Goal: Task Accomplishment & Management: Use online tool/utility

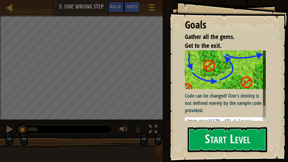
click at [286, 108] on div "Goals Gather all the gems. Get to the exit. Code can be changed! One's destiny …" at bounding box center [228, 81] width 119 height 162
click at [217, 108] on button "Start Level" at bounding box center [228, 139] width 80 height 25
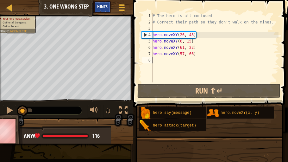
click at [106, 5] on span "Hints" at bounding box center [102, 6] width 10 height 6
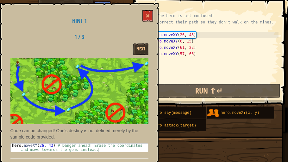
click at [156, 16] on div "Hint 1 1 / 3 Next Code can be changed! One's destiny is not defined merely by t…" at bounding box center [79, 84] width 158 height 163
click at [150, 14] on span at bounding box center [148, 16] width 4 height 4
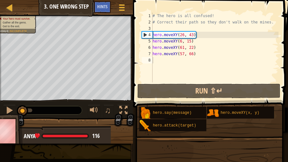
click at [93, 11] on button "Ask AI" at bounding box center [85, 7] width 17 height 12
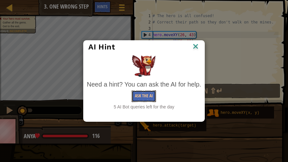
click at [145, 101] on button "Ask the AI" at bounding box center [144, 96] width 24 height 12
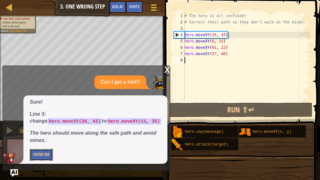
click at [37, 108] on button "Show Me" at bounding box center [41, 155] width 23 height 12
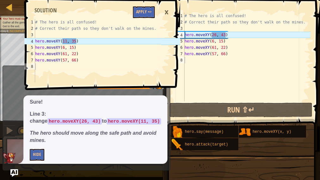
click at [216, 34] on div "# The hero is all confused! # Correct their path so they don't walk on the mine…" at bounding box center [246, 63] width 127 height 101
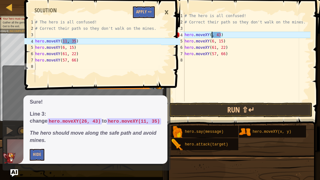
scroll to position [3, 3]
click at [223, 34] on div "# The hero is all confused! # Correct their path so they don't walk on the mine…" at bounding box center [246, 63] width 127 height 101
click at [226, 33] on div "# The hero is all confused! # Correct their path so they don't walk on the mine…" at bounding box center [246, 63] width 127 height 101
type textarea "hero.moveXY(11, 35)"
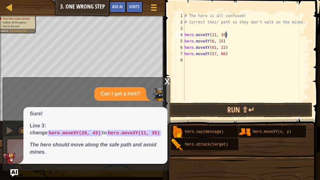
scroll to position [3, 3]
click at [189, 26] on div "# The hero is all confused! # Correct their path so they don't walk on the mine…" at bounding box center [246, 63] width 127 height 101
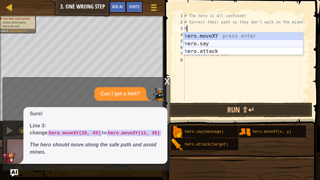
click at [215, 41] on div "h ero.moveXY press enter h ero.say press enter h ero.attack press enter" at bounding box center [243, 51] width 120 height 38
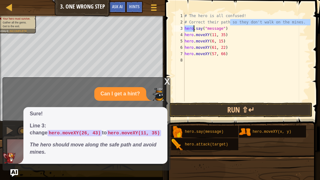
drag, startPoint x: 231, startPoint y: 24, endPoint x: 193, endPoint y: 30, distance: 38.3
click at [193, 30] on div "# The hero is all confused! # Correct their path so they don't walk on the mine…" at bounding box center [246, 63] width 127 height 101
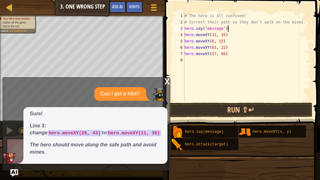
click at [233, 25] on div "# The hero is all confused! # Correct their path so they don't walk on the mine…" at bounding box center [246, 63] width 127 height 101
drag, startPoint x: 232, startPoint y: 26, endPoint x: 199, endPoint y: 31, distance: 34.4
click at [199, 31] on div "# The hero is all confused! # Correct their path so they don't walk on the mine…" at bounding box center [246, 63] width 127 height 101
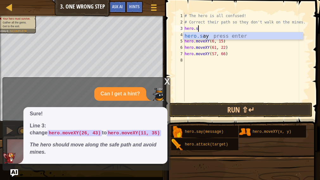
type textarea "hero."
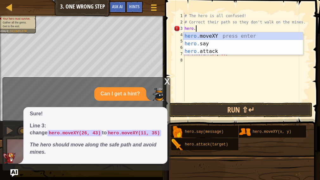
click at [237, 73] on div "# The hero is all confused! # Correct their path so they don't walk on the mine…" at bounding box center [246, 63] width 127 height 101
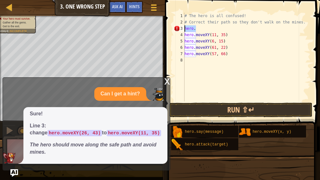
drag, startPoint x: 196, startPoint y: 28, endPoint x: 183, endPoint y: 29, distance: 13.8
click at [183, 29] on div "1 2 3 4 5 6 7 8 # The hero is all confused! # Correct their path so they don't …" at bounding box center [242, 57] width 138 height 89
type textarea "hero."
click at [218, 68] on div "# The hero is all confused! # Correct their path so they don't walk on the mine…" at bounding box center [246, 63] width 127 height 101
click at [215, 41] on div "# The hero is all confused! # Correct their path so they don't walk on the mine…" at bounding box center [246, 63] width 127 height 101
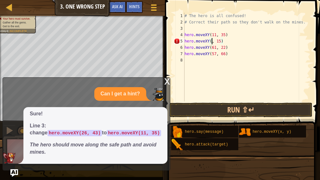
click at [216, 43] on div "# The hero is all confused! # Correct their path so they don't walk on the mine…" at bounding box center [246, 63] width 127 height 101
click at [219, 40] on div "# The hero is all confused! # Correct their path so they don't walk on the mine…" at bounding box center [246, 63] width 127 height 101
click at [222, 41] on div "# The hero is all confused! # Correct their path so they don't walk on the mine…" at bounding box center [246, 63] width 127 height 101
click at [224, 44] on div "# The hero is all confused! # Correct their path so they don't walk on the mine…" at bounding box center [246, 63] width 127 height 101
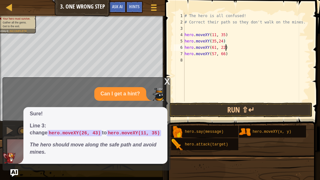
click at [226, 46] on div "# The hero is all confused! # Correct their path so they don't walk on the mine…" at bounding box center [246, 63] width 127 height 101
click at [226, 54] on div "# The hero is all confused! # Correct their path so they don't walk on the mine…" at bounding box center [246, 63] width 127 height 101
type textarea "hero.moveXY(77,58)"
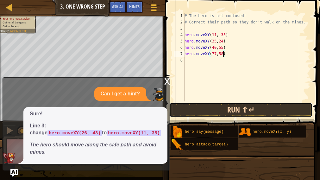
click at [255, 108] on button "Run ⇧↵" at bounding box center [240, 110] width 143 height 15
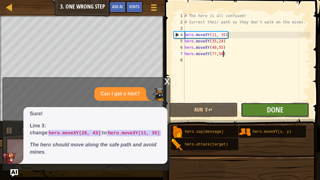
click at [288, 108] on button "Done" at bounding box center [275, 110] width 68 height 15
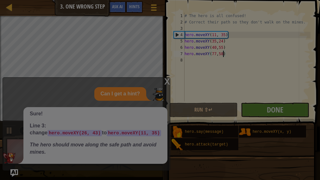
click at [0, 0] on div "Loading..." at bounding box center [0, 0] width 0 height 0
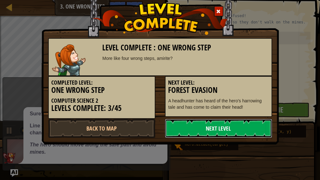
click at [210, 108] on link "Next Level" at bounding box center [218, 128] width 107 height 19
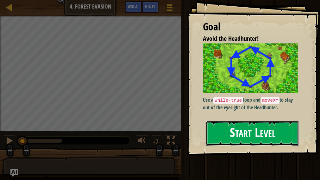
click at [269, 108] on button "Start Level" at bounding box center [252, 133] width 93 height 25
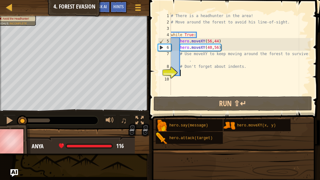
click at [64, 7] on div "Map Computer Science 2 4. Forest Evasion Game Menu Done Hints Ask AI" at bounding box center [74, 8] width 149 height 16
click at [7, 4] on div at bounding box center [10, 7] width 8 height 8
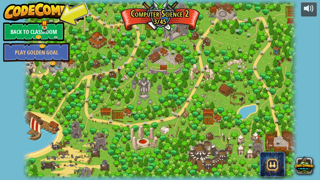
click at [19, 32] on link "Back to Classroom" at bounding box center [33, 31] width 61 height 19
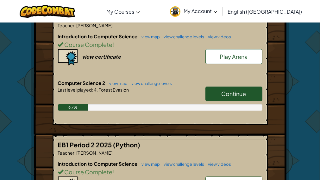
scroll to position [160, 0]
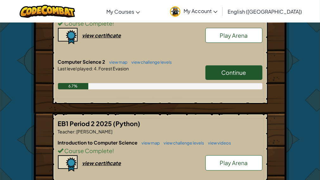
click at [236, 70] on span "Continue" at bounding box center [234, 72] width 25 height 7
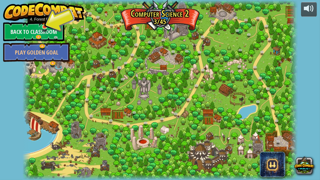
click at [45, 26] on img at bounding box center [45, 20] width 6 height 14
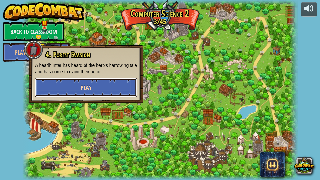
click at [85, 88] on span "Play" at bounding box center [86, 88] width 11 height 8
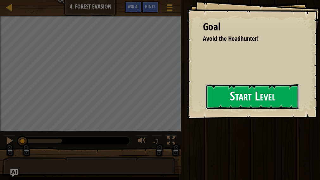
click at [229, 92] on button "Start Level" at bounding box center [252, 96] width 93 height 25
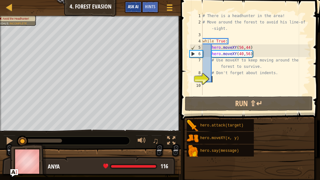
click at [166, 6] on div at bounding box center [170, 7] width 8 height 9
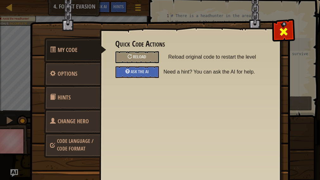
click at [283, 32] on span at bounding box center [284, 32] width 10 height 10
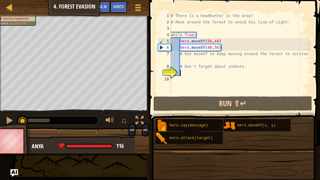
type textarea "h"
click at [192, 79] on div "# There is a headhunter in the area! # Move around the forest to avoid his line…" at bounding box center [240, 60] width 141 height 95
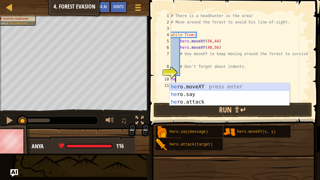
click at [226, 87] on div "he ro.moveXY press enter he ro.say press enter he ro.attack press enter" at bounding box center [230, 102] width 120 height 38
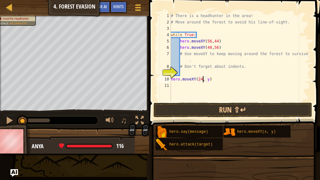
scroll to position [3, 3]
click at [209, 79] on div "# There is a headhunter in the area! # Move around the forest to avoid his line…" at bounding box center [240, 63] width 141 height 101
type textarea "hero.moveXY(24, 44)"
click at [118, 9] on span "Hints" at bounding box center [118, 6] width 10 height 6
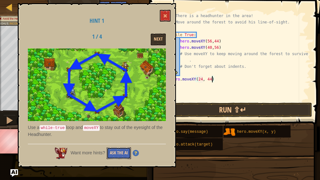
click at [123, 108] on button "Ask the AI" at bounding box center [119, 153] width 24 height 12
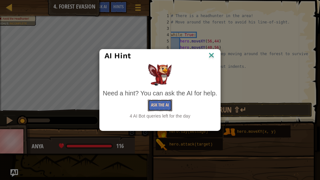
click at [160, 104] on button "Ask the AI" at bounding box center [160, 105] width 24 height 12
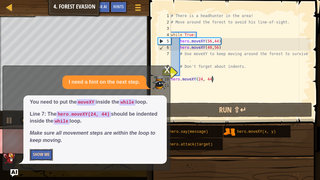
click at [42, 108] on button "Show Me" at bounding box center [41, 155] width 23 height 12
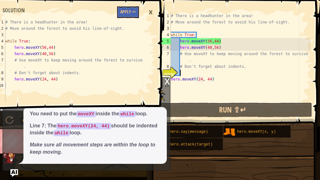
scroll to position [3, 0]
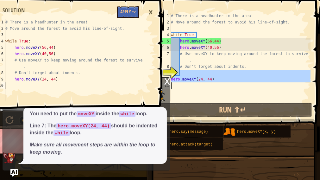
drag, startPoint x: 219, startPoint y: 74, endPoint x: 264, endPoint y: 85, distance: 46.0
click at [264, 85] on div "# There is a headhunter in the area! # Move around the forest to avoid his line…" at bounding box center [240, 63] width 141 height 101
type textarea "hero.moveXY(24, 44)"
drag, startPoint x: 217, startPoint y: 73, endPoint x: 201, endPoint y: 83, distance: 18.5
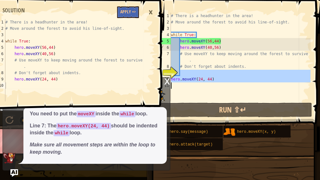
click at [201, 83] on div "# There is a headhunter in the area! # Move around the forest to avoid his line…" at bounding box center [240, 63] width 141 height 101
type textarea "hero.moveXY(24, 44)"
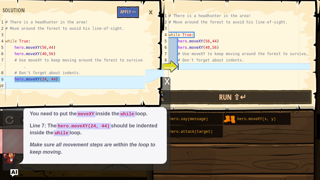
type textarea "hero.moveXY(24, 44)"
drag, startPoint x: 14, startPoint y: 79, endPoint x: 61, endPoint y: 79, distance: 47.5
click at [61, 79] on div "# There is a headhunter in the area! # Move around the forest to avoid his line…" at bounding box center [74, 66] width 141 height 95
click at [181, 71] on div "# There is a headhunter in the area! # Move around the forest to avoid his line…" at bounding box center [239, 57] width 143 height 89
paste textarea "hero.moveXY(24, 44)"
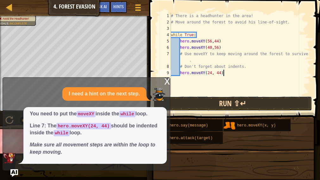
click at [217, 102] on button "Run ⇧↵" at bounding box center [233, 103] width 159 height 15
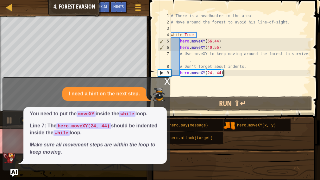
click at [193, 75] on div "# There is a headhunter in the area! # Move around the forest to avoid his line…" at bounding box center [240, 60] width 141 height 95
click at [163, 47] on div "6" at bounding box center [164, 47] width 13 height 6
type textarea "hero.moveXY(40,56)"
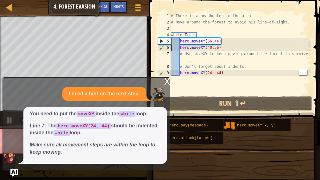
click at [99, 17] on div at bounding box center [74, 17] width 149 height 2
click at [85, 10] on div "Map Computer Science 2 4. Forest Evasion Game Menu Done Hints Ask AI" at bounding box center [74, 8] width 149 height 16
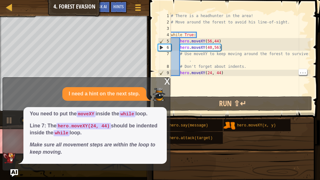
click at [166, 79] on div "x" at bounding box center [167, 81] width 6 height 6
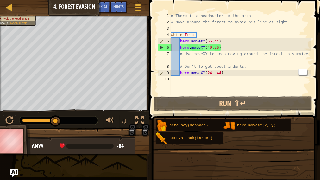
click at [67, 108] on div "Map Computer Science 2 4. Forest Evasion Game Menu Done Hints Ask AI hero.moveX…" at bounding box center [160, 90] width 320 height 180
click at [178, 83] on div "# There is a headhunter in the area! # Move around the forest to avoid his line…" at bounding box center [240, 60] width 141 height 95
click at [178, 84] on div "# There is a headhunter in the area! # Move around the forest to avoid his line…" at bounding box center [240, 60] width 141 height 95
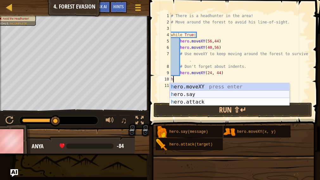
click at [184, 96] on div "h ero.moveXY press enter h ero.say press enter h ero.attack press enter" at bounding box center [230, 102] width 120 height 38
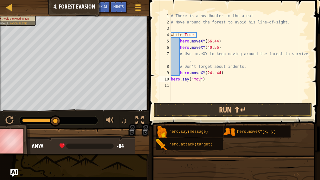
scroll to position [3, 3]
type textarea "hero.say("move")"
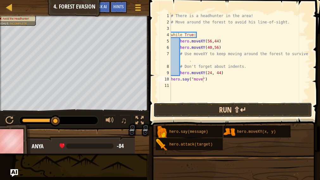
click at [213, 108] on button "Run ⇧↵" at bounding box center [233, 110] width 159 height 15
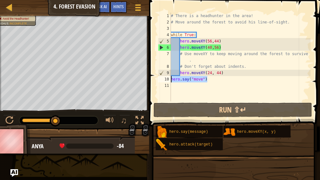
drag, startPoint x: 212, startPoint y: 79, endPoint x: 165, endPoint y: 78, distance: 47.5
click at [165, 78] on div "hero.say("move") 1 2 3 4 5 6 7 8 9 10 11 # There is a headhunter in the area! #…" at bounding box center [234, 57] width 154 height 89
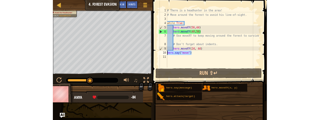
scroll to position [3, 0]
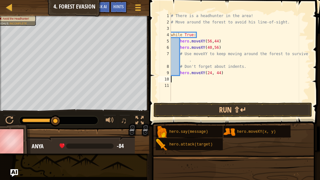
click at [177, 52] on div "# There is a headhunter in the area! # Move around the forest to avoid his line…" at bounding box center [240, 63] width 141 height 101
type textarea "# Use moveXY to keep moving around the forest to survive."
click at [215, 85] on div "# There is a headhunter in the area! # Move around the forest to avoid his line…" at bounding box center [240, 63] width 141 height 101
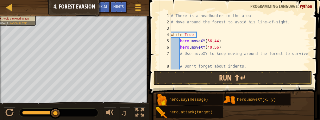
click at [207, 61] on div "# There is a headhunter in the area! # Move around the forest to avoid his line…" at bounding box center [240, 48] width 141 height 70
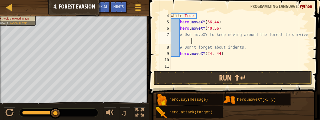
scroll to position [19, 0]
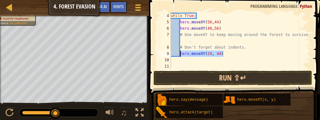
drag, startPoint x: 229, startPoint y: 53, endPoint x: 180, endPoint y: 56, distance: 49.2
click at [180, 56] on div "while True : hero . moveXY ( 56 , 44 ) hero . moveXY ( 40 , 56 ) # Use moveXY t…" at bounding box center [240, 48] width 141 height 70
click at [181, 41] on div "while True : hero . moveXY ( 56 , 44 ) hero . moveXY ( 40 , 56 ) # Use moveXY t…" at bounding box center [240, 48] width 141 height 70
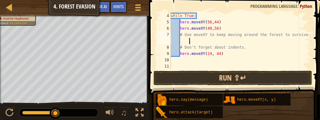
paste textarea "hero.moveXY(24, 44)"
click at [191, 40] on div "while True : hero . moveXY ( 56 , 44 ) hero . moveXY ( 40 , 56 ) # Use moveXY t…" at bounding box center [240, 48] width 141 height 70
click at [188, 41] on div "while True : hero . moveXY ( 56 , 44 ) hero . moveXY ( 40 , 56 ) # Use moveXY t…" at bounding box center [240, 48] width 141 height 70
click at [208, 40] on div "while True : hero . moveXY ( 56 , 44 ) hero . moveXY ( 40 , 56 ) # Use moveXY t…" at bounding box center [240, 48] width 141 height 70
type textarea "# Use moveXY to keep moving around the forest tsur hero.moveXY(24, 44)."
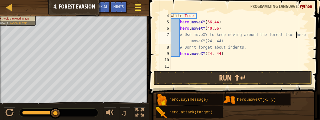
click at [135, 2] on button "Game Menu" at bounding box center [138, 9] width 17 height 16
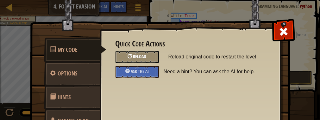
click at [131, 54] on div at bounding box center [130, 56] width 4 height 4
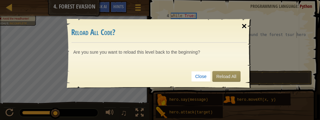
click at [245, 25] on div "×" at bounding box center [244, 26] width 15 height 18
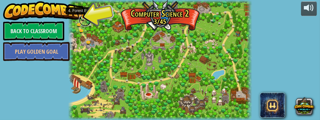
click at [84, 18] on link at bounding box center [85, 20] width 13 height 13
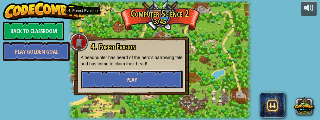
click at [129, 84] on button "Play" at bounding box center [132, 79] width 102 height 19
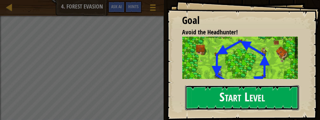
click at [232, 86] on button "Start Level" at bounding box center [242, 98] width 114 height 25
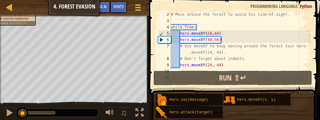
scroll to position [9, 0]
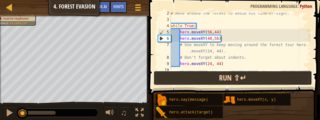
click at [242, 77] on button "Run ⇧↵" at bounding box center [233, 78] width 159 height 15
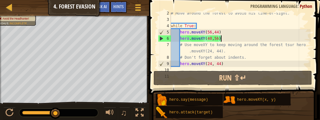
click at [288, 40] on div "# Move around the forest to avoid his line-of-sight. while True : hero . moveXY…" at bounding box center [240, 45] width 141 height 70
click at [287, 44] on div "# Move around the forest to avoid his line-of-sight. while True : hero . moveXY…" at bounding box center [240, 45] width 141 height 70
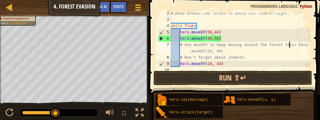
scroll to position [3, 10]
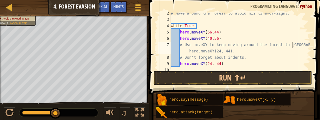
click at [288, 46] on div "# Move around the forest to avoid his line-of-sight. while True : hero . moveXY…" at bounding box center [240, 45] width 141 height 70
click at [235, 50] on div "# Move around the forest to avoid his line-of-sight. while True : hero . moveXY…" at bounding box center [240, 45] width 141 height 70
type textarea "# Use moveXY to keep moving around the forest to survive"
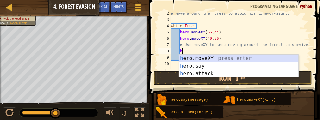
click at [238, 58] on div "h ero.moveXY press enter h ero.say press enter h ero.attack press enter" at bounding box center [239, 74] width 120 height 38
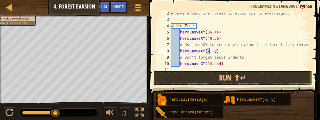
type textarea "hero.moveXY(x, y)"
